Goal: Information Seeking & Learning: Learn about a topic

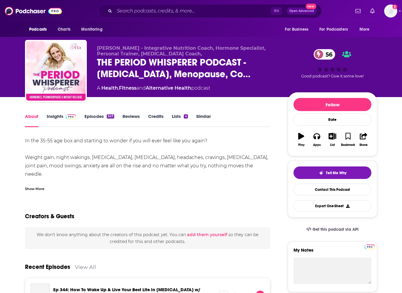
click at [37, 189] on div "Show More" at bounding box center [34, 188] width 19 height 6
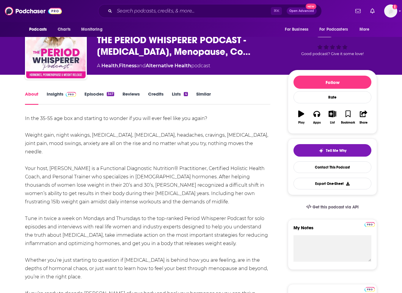
scroll to position [24, 0]
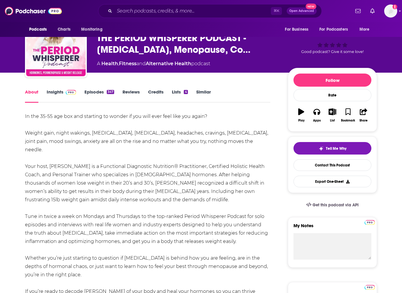
click at [67, 92] on img at bounding box center [71, 92] width 10 height 5
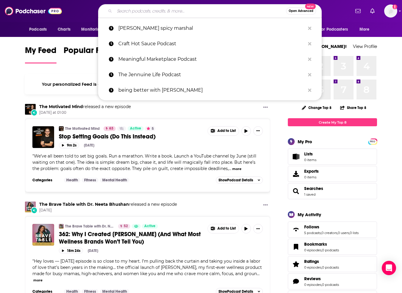
click at [148, 8] on input "Search podcasts, credits, & more..." at bounding box center [201, 11] width 172 height 10
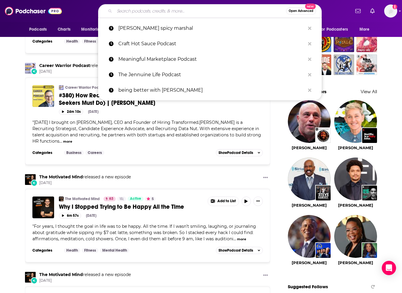
scroll to position [481, 0]
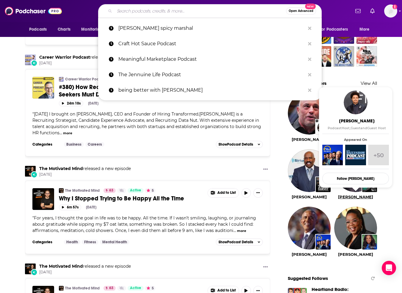
click at [354, 195] on link "[PERSON_NAME]" at bounding box center [355, 196] width 35 height 5
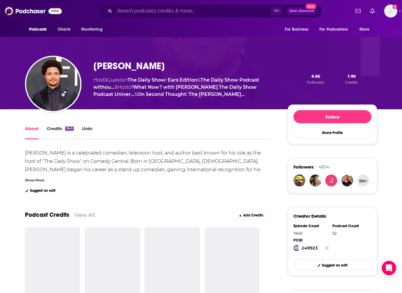
scroll to position [26, 0]
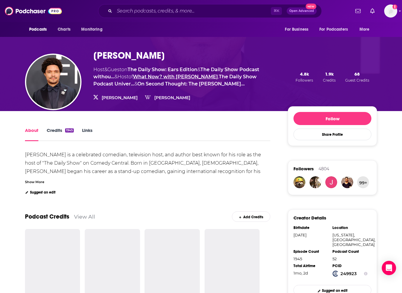
click at [178, 76] on link "What Now? with [PERSON_NAME]" at bounding box center [175, 77] width 85 height 6
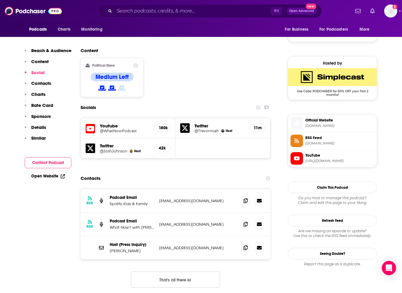
scroll to position [449, 0]
click at [244, 221] on icon at bounding box center [246, 223] width 4 height 5
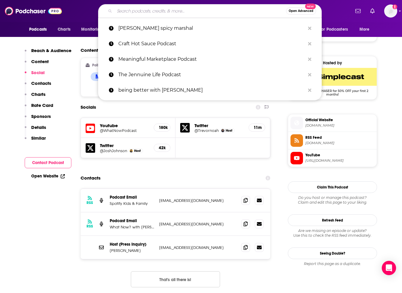
click at [164, 10] on input "Search podcasts, credits, & more..." at bounding box center [201, 11] width 172 height 10
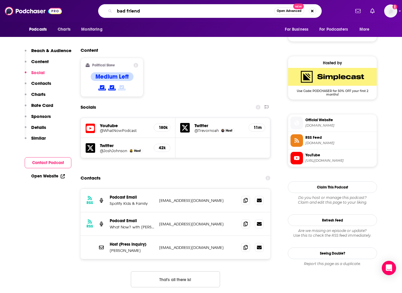
type input "bad friends"
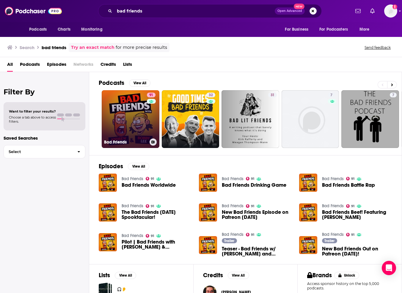
click at [112, 120] on link "91 Bad Friends" at bounding box center [131, 119] width 58 height 58
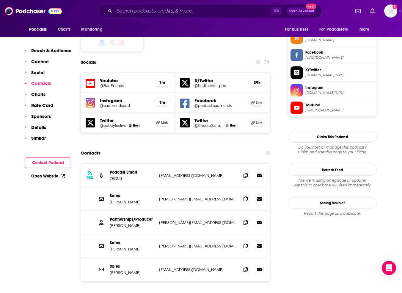
scroll to position [497, 0]
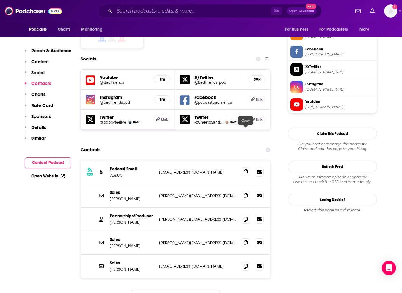
click at [246, 169] on icon at bounding box center [246, 171] width 4 height 5
